Goal: Task Accomplishment & Management: Complete application form

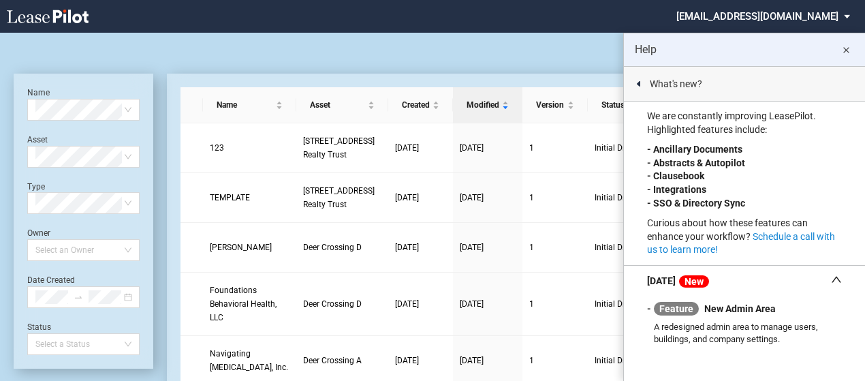
click at [847, 48] on md-icon "close" at bounding box center [845, 50] width 16 height 16
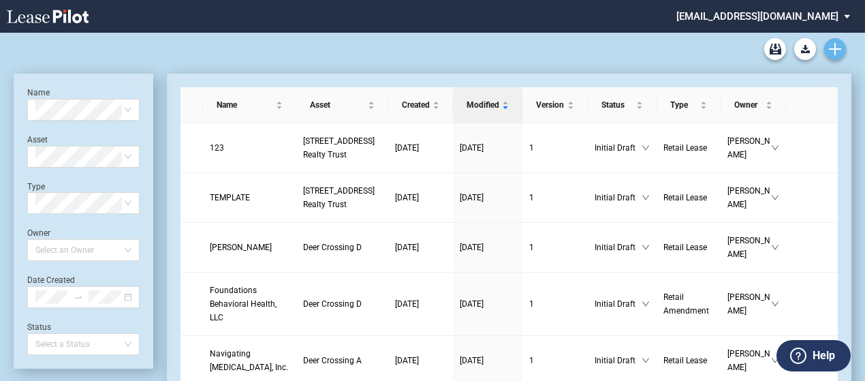
click at [831, 50] on icon "Create new document" at bounding box center [835, 49] width 12 height 12
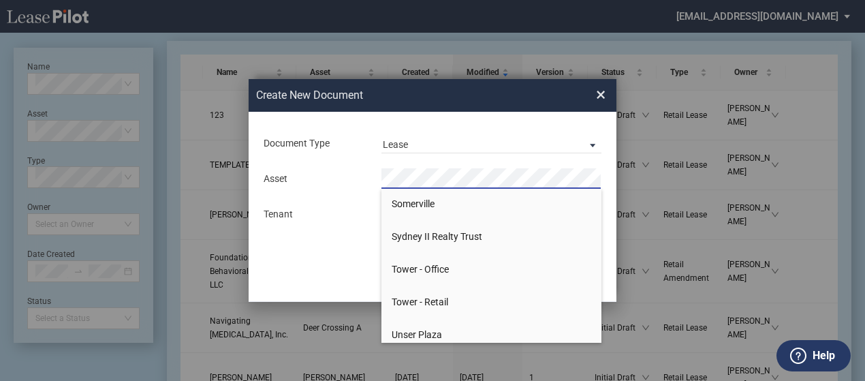
scroll to position [946, 0]
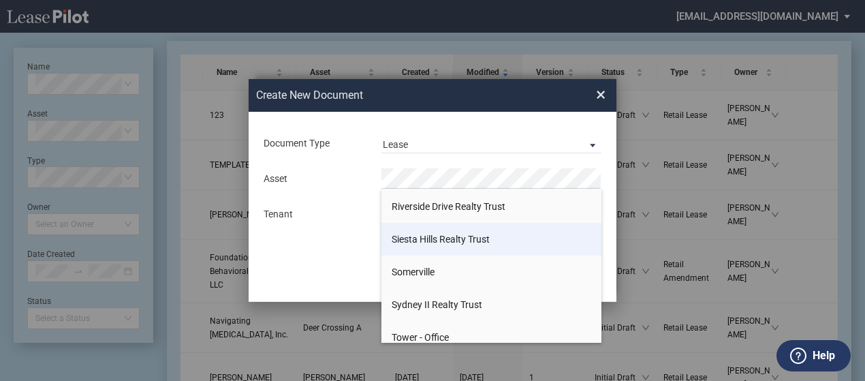
click at [489, 229] on li "Siesta Hills Realty Trust" at bounding box center [491, 239] width 220 height 33
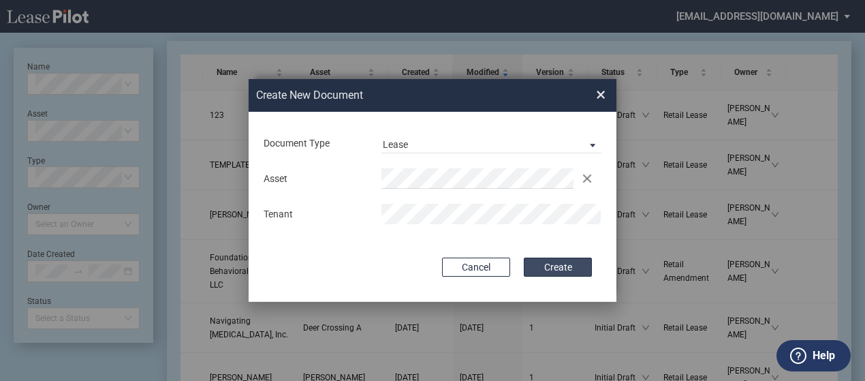
click at [564, 265] on button "Create" at bounding box center [558, 266] width 68 height 19
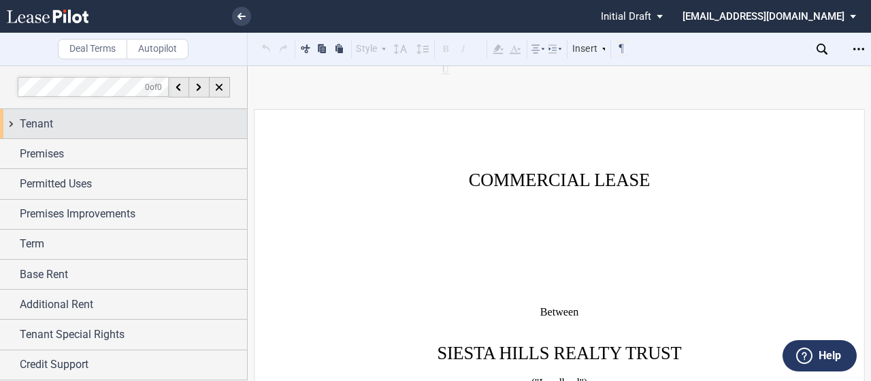
click at [82, 125] on div "Tenant" at bounding box center [133, 124] width 227 height 16
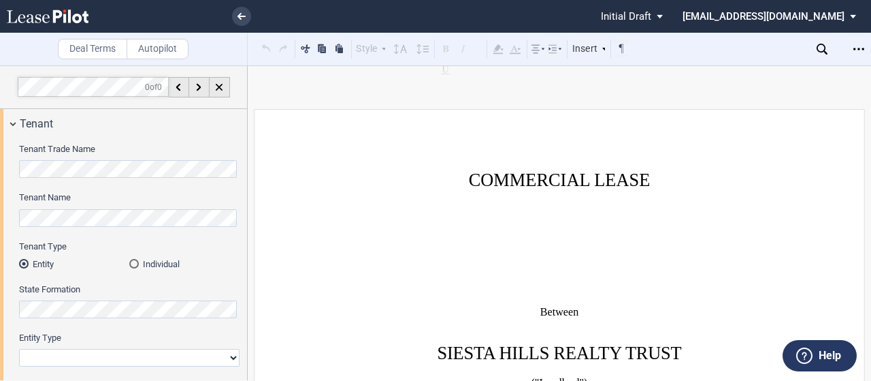
click at [0, 165] on html ".bocls-1{fill:#26354a;fill-rule:evenodd} Loading... × Pending... Pending... Ini…" at bounding box center [435, 190] width 871 height 381
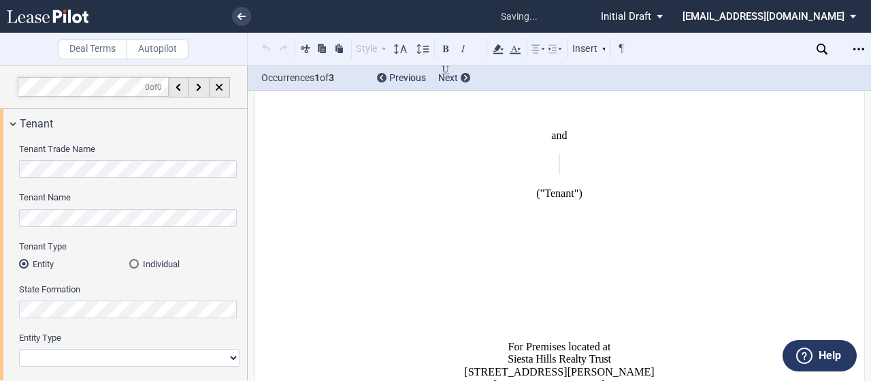
scroll to position [313, 0]
click at [0, 201] on html ".bocls-1{fill:#26354a;fill-rule:evenodd} Loading... × saving... Pending... Pend…" at bounding box center [435, 190] width 871 height 381
click at [0, 171] on html ".bocls-1{fill:#26354a;fill-rule:evenodd} Loading... × saving... Pending... Pend…" at bounding box center [435, 190] width 871 height 381
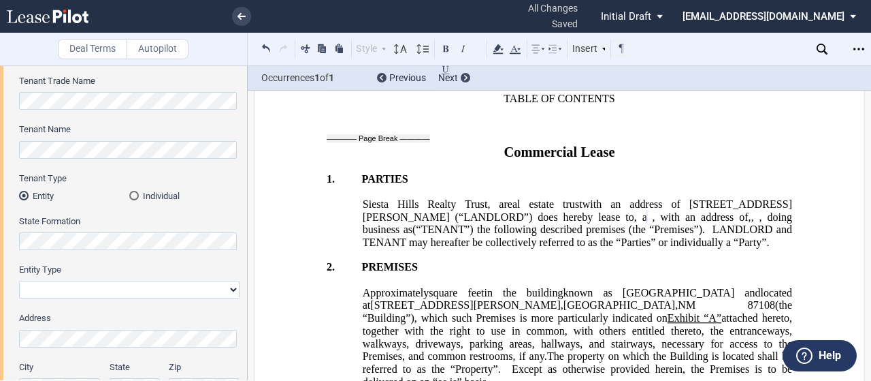
scroll to position [722, 0]
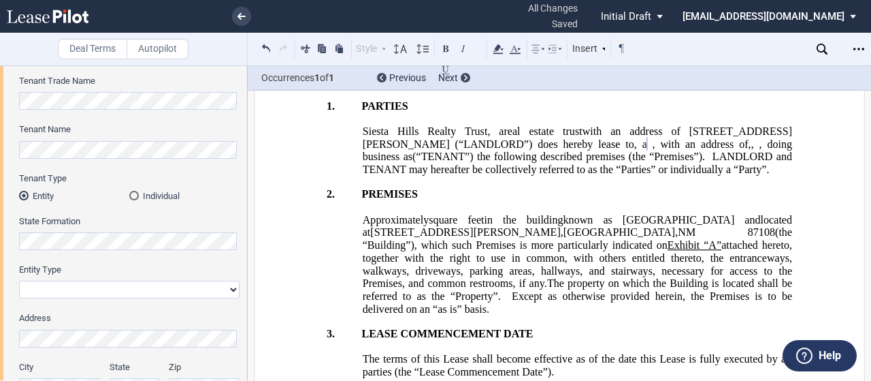
click at [91, 315] on label "Address" at bounding box center [129, 318] width 221 height 12
click at [97, 290] on select "Corporation Limited Liability Company General Partnership Limited Partnership P…" at bounding box center [129, 289] width 221 height 18
click at [97, 287] on select "Corporation Limited Liability Company General Partnership Limited Partnership P…" at bounding box center [129, 289] width 221 height 18
select select "limited liability company"
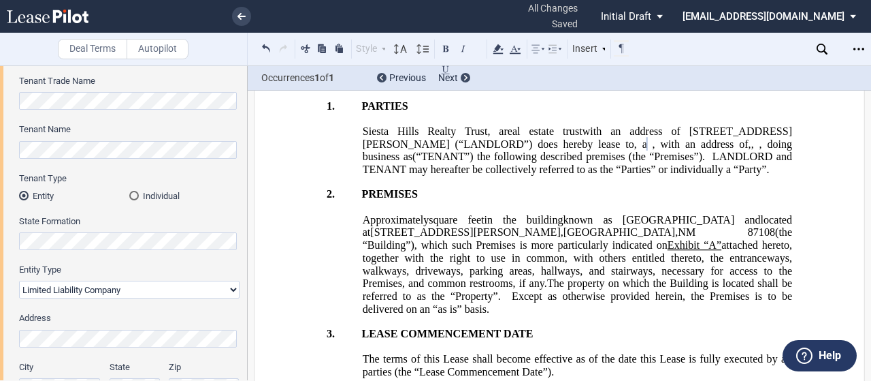
click at [19, 280] on select "Corporation Limited Liability Company General Partnership Limited Partnership P…" at bounding box center [129, 289] width 221 height 18
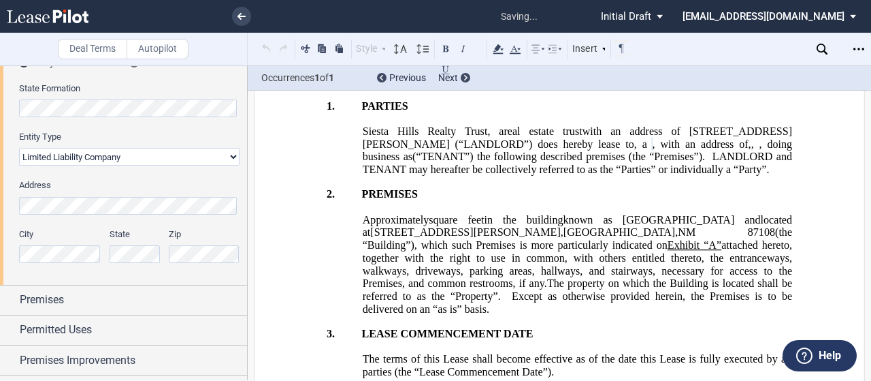
scroll to position [204, 0]
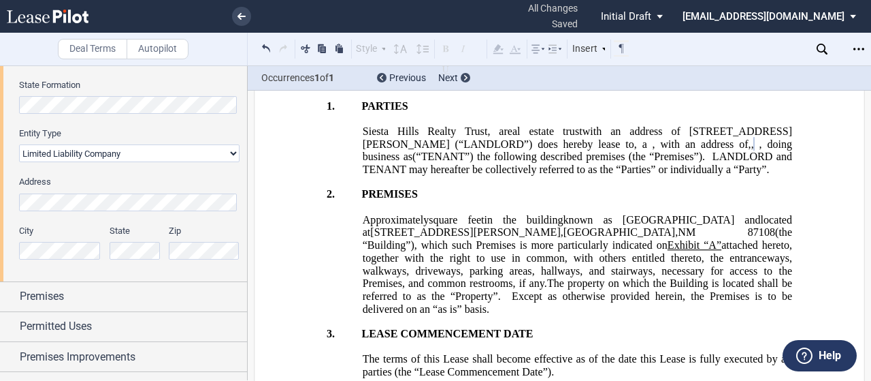
click at [0, 191] on html ".bocls-1{fill:#26354a;fill-rule:evenodd} Loading... × all changes saved Pending…" at bounding box center [435, 190] width 871 height 381
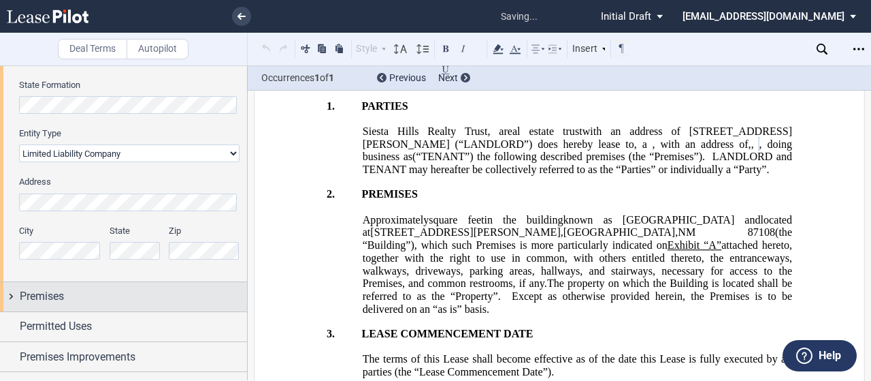
click at [125, 299] on div "Premises" at bounding box center [133, 296] width 227 height 16
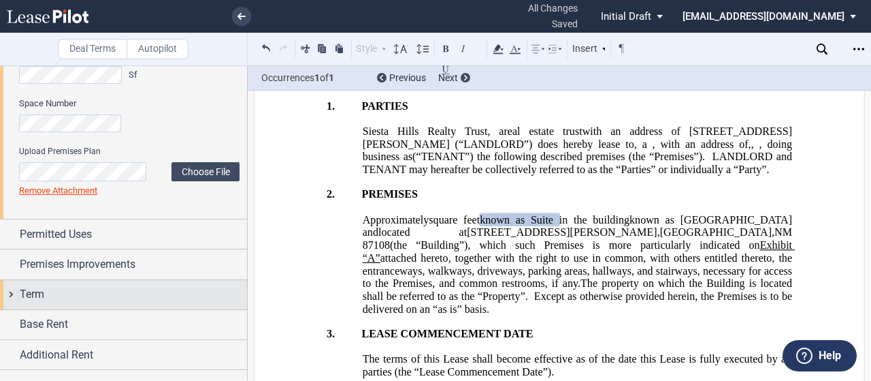
scroll to position [477, 0]
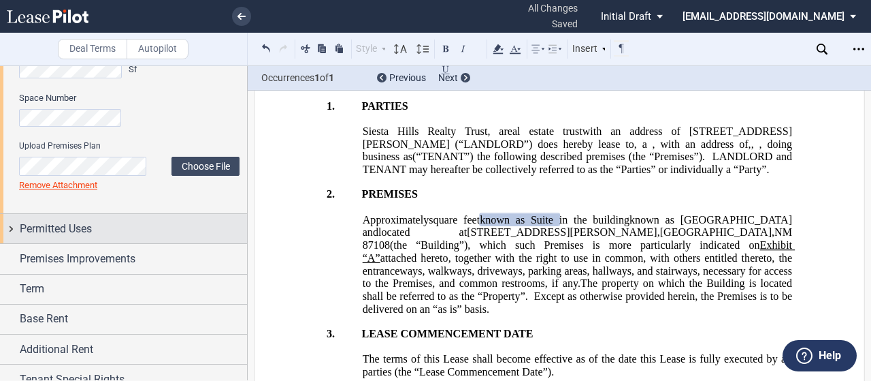
click at [70, 230] on span "Permitted Uses" at bounding box center [56, 229] width 72 height 16
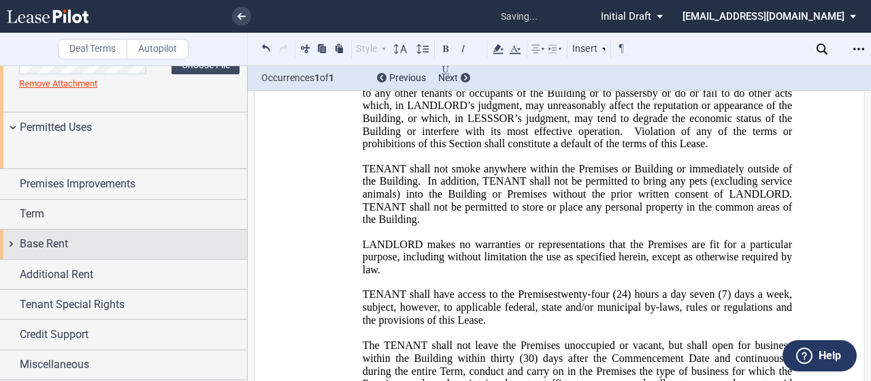
scroll to position [613, 0]
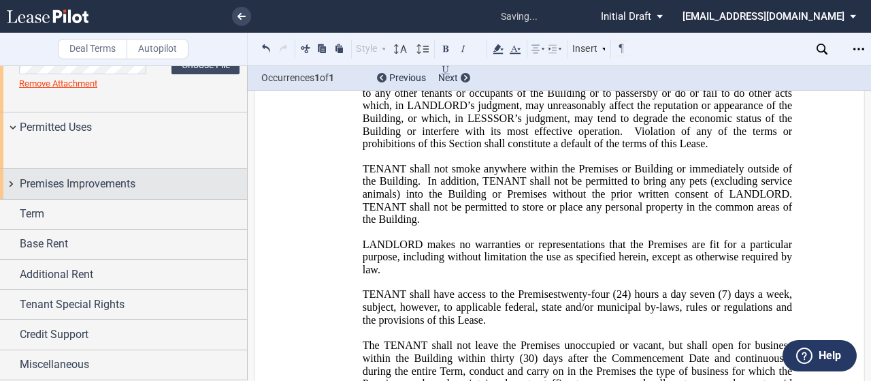
click at [123, 192] on span "Premises Improvements" at bounding box center [78, 184] width 116 height 16
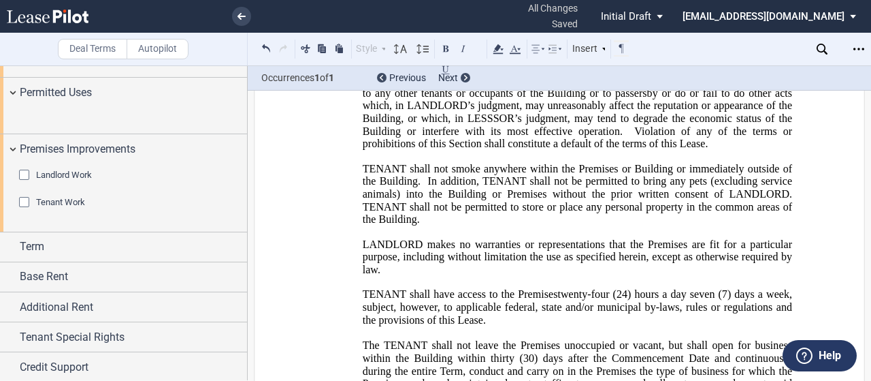
click at [21, 210] on div "Tenant Work" at bounding box center [26, 204] width 14 height 14
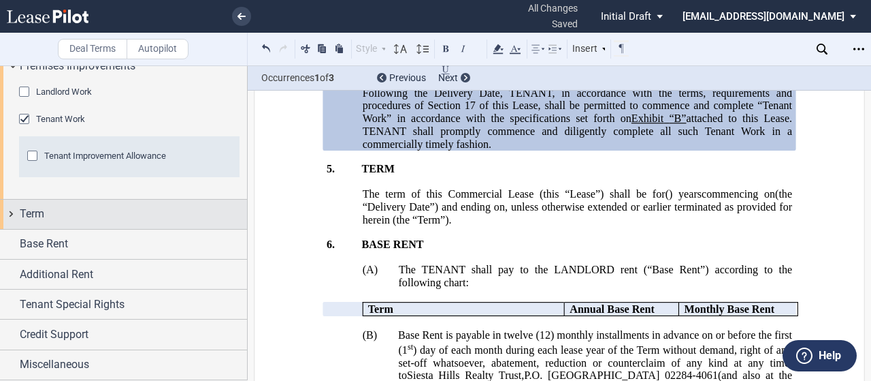
scroll to position [768, 0]
click at [29, 210] on span "Term" at bounding box center [32, 214] width 25 height 16
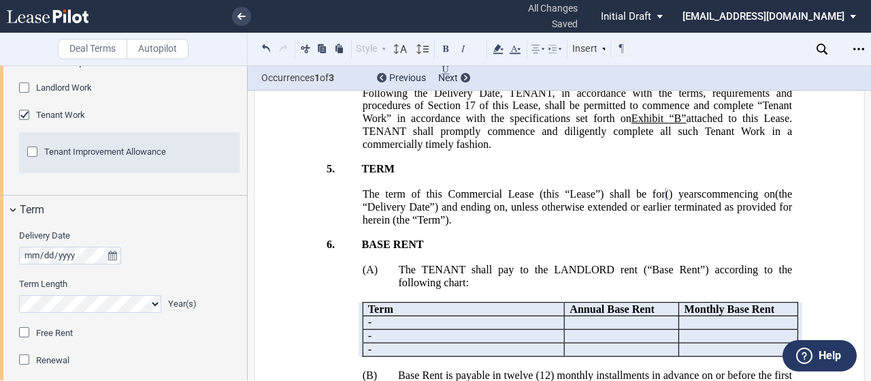
scroll to position [904, 0]
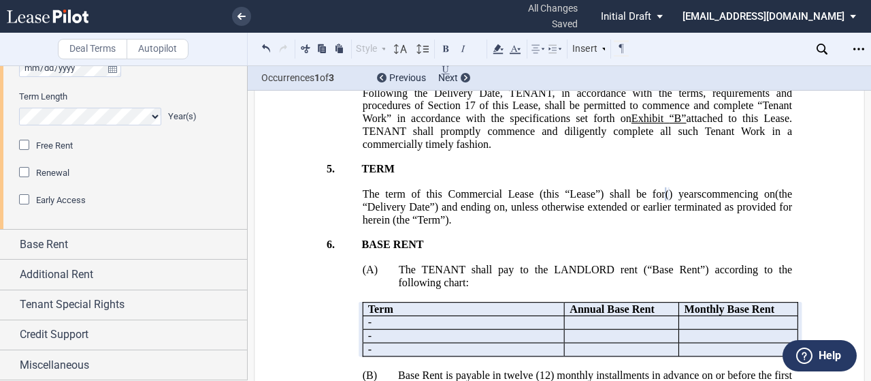
click at [23, 208] on div "Early Access" at bounding box center [26, 201] width 14 height 14
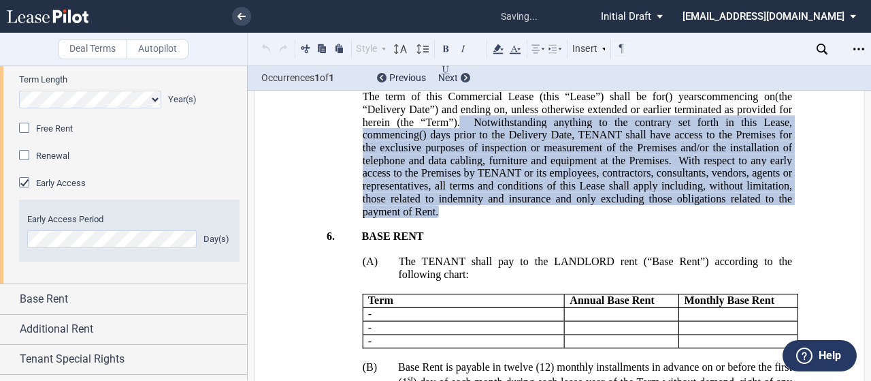
scroll to position [1218, 0]
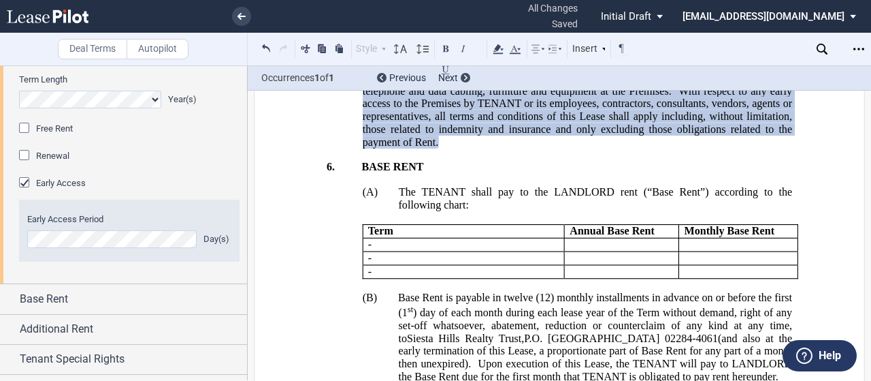
click at [25, 191] on div "Early Access" at bounding box center [26, 184] width 14 height 14
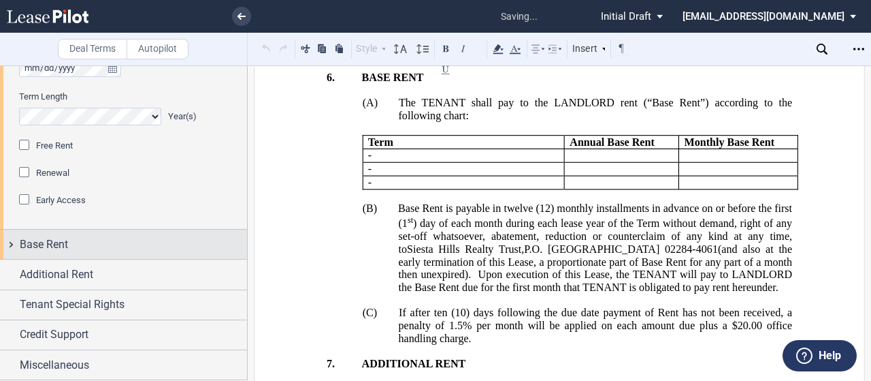
click at [127, 253] on div "Base Rent" at bounding box center [133, 244] width 227 height 16
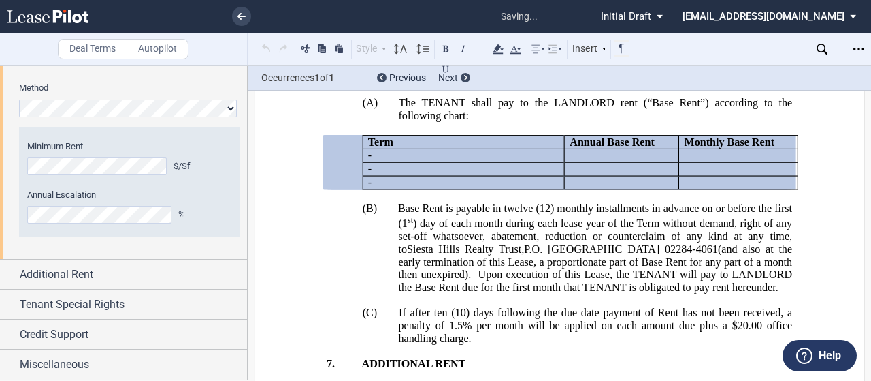
scroll to position [1108, 0]
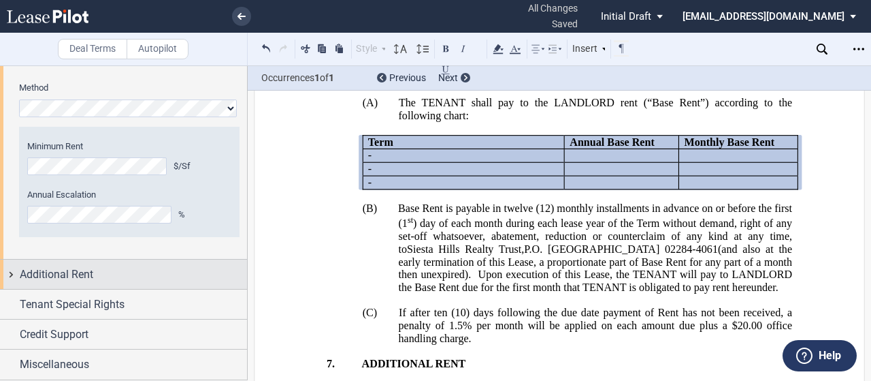
click at [110, 283] on div "Additional Rent" at bounding box center [133, 274] width 227 height 16
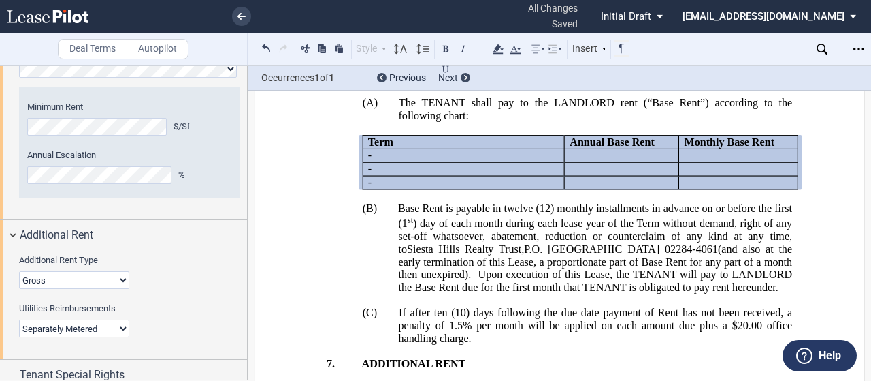
click at [97, 289] on select "Modified Gross Gross Triple Net" at bounding box center [74, 280] width 110 height 18
select select "triple net"
click at [19, 289] on select "Modified Gross Gross Triple Net" at bounding box center [74, 280] width 110 height 18
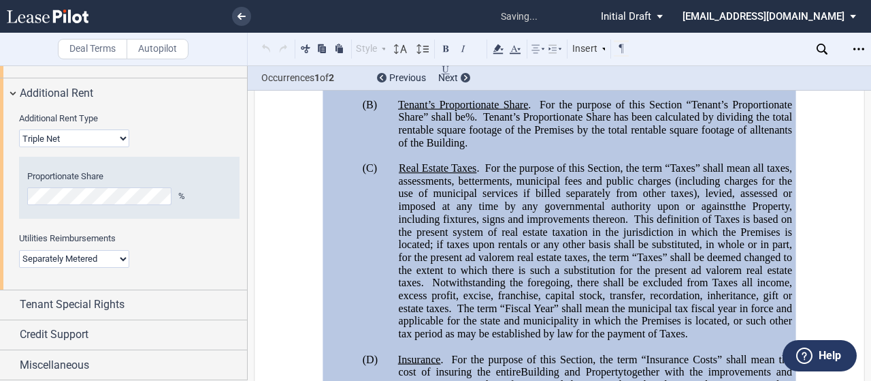
scroll to position [1636, 0]
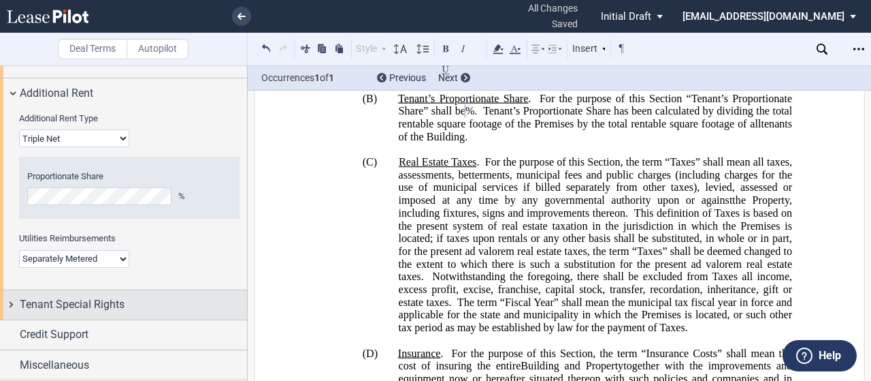
click at [124, 312] on span "Tenant Special Rights" at bounding box center [72, 304] width 105 height 16
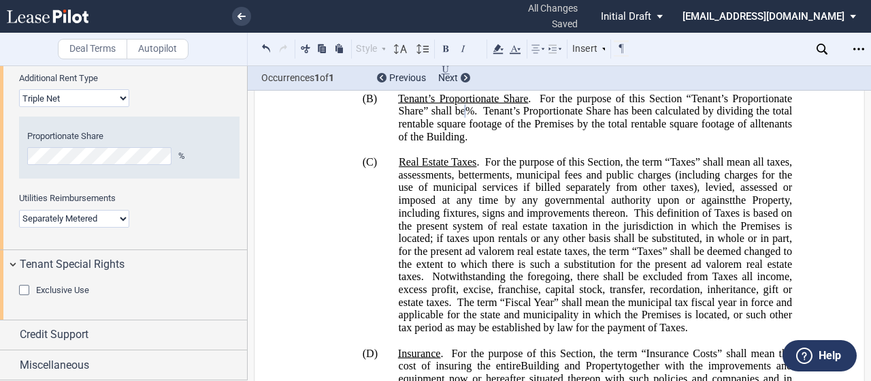
scroll to position [1362, 0]
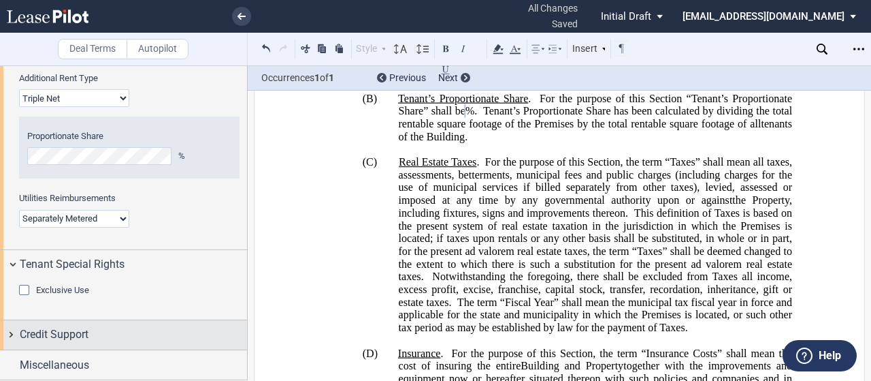
click at [101, 337] on div "Credit Support" at bounding box center [133, 334] width 227 height 16
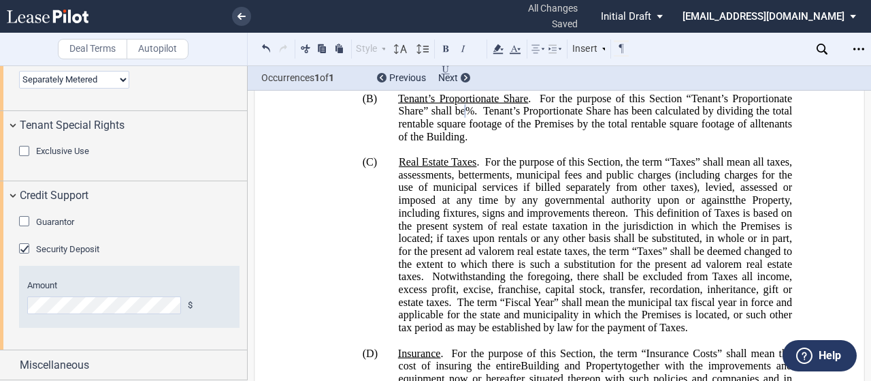
scroll to position [1502, 0]
click at [25, 217] on div "Guarantor" at bounding box center [26, 223] width 14 height 14
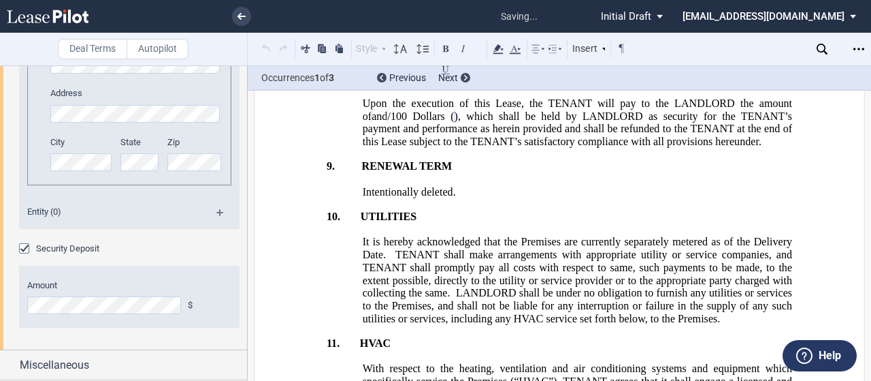
scroll to position [4104, 0]
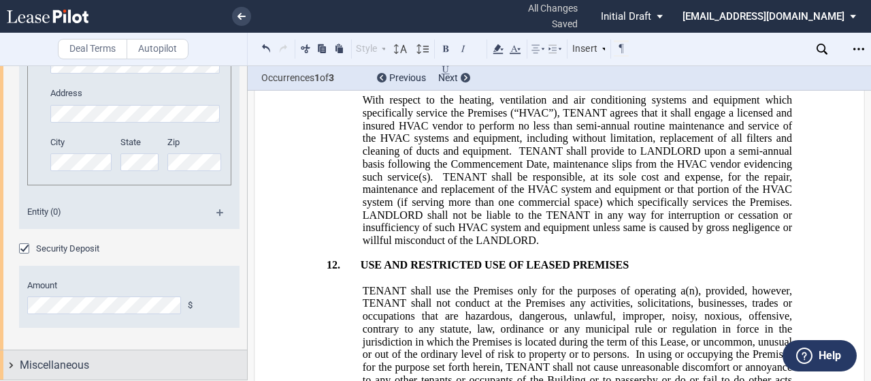
click at [105, 356] on div "Miscellaneous" at bounding box center [123, 364] width 247 height 29
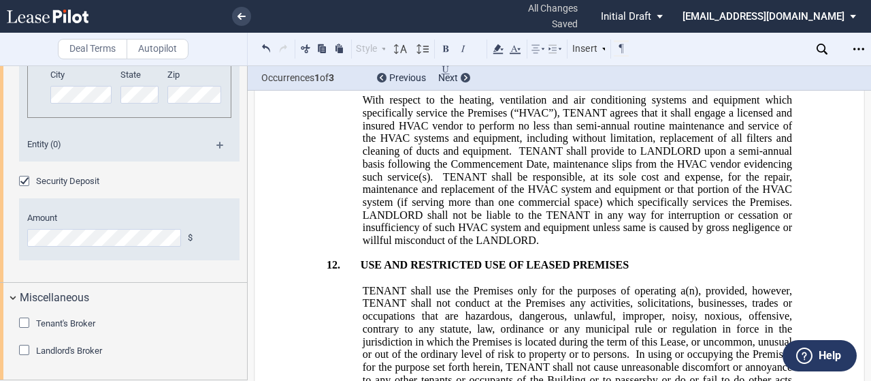
scroll to position [1869, 0]
click at [33, 350] on div "Landlord's Broker" at bounding box center [26, 351] width 14 height 14
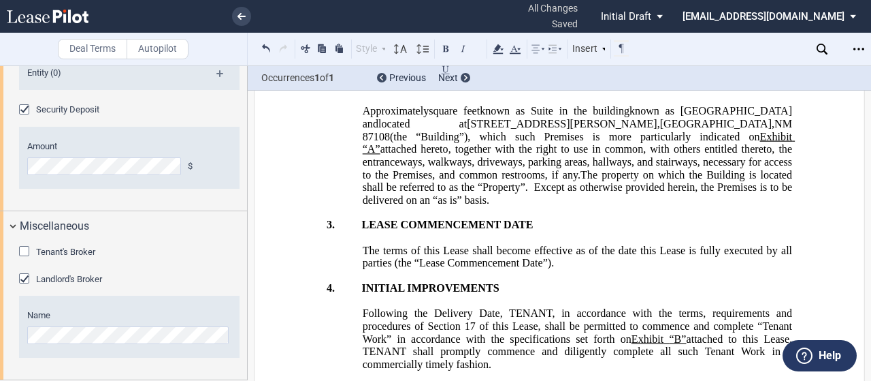
scroll to position [852, 0]
